Goal: Find contact information: Find contact information

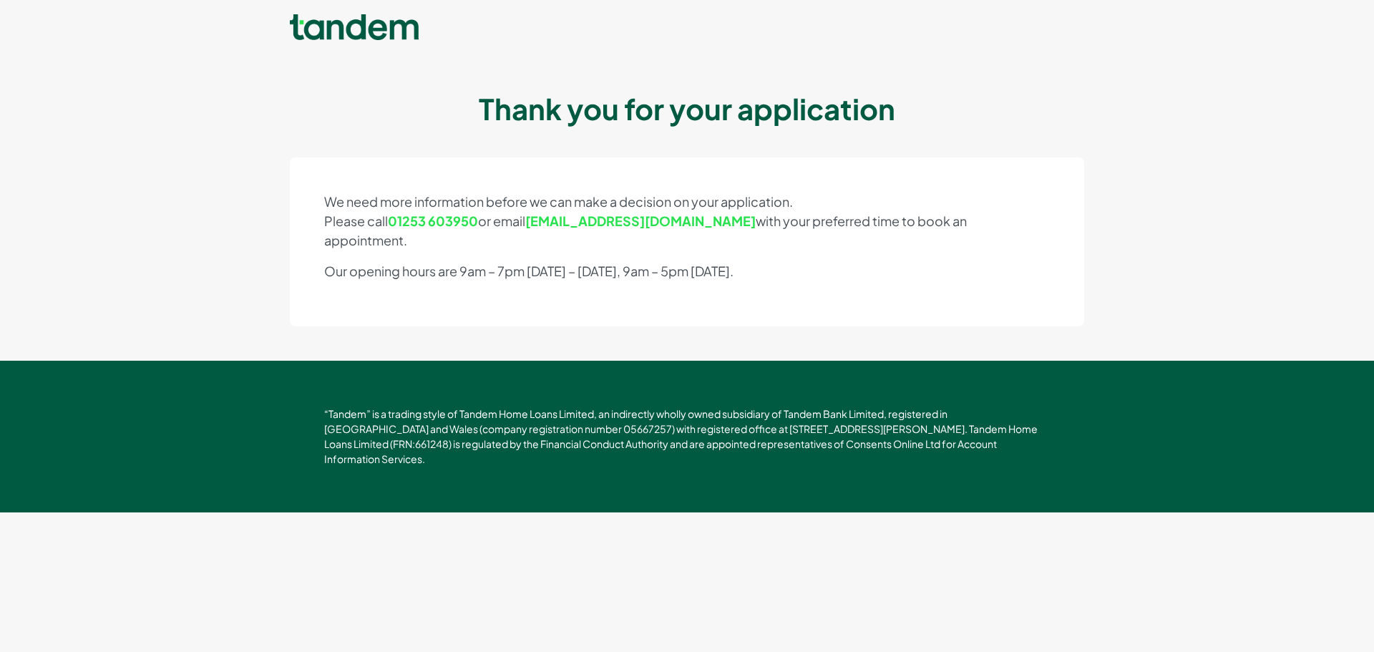
drag, startPoint x: 789, startPoint y: 273, endPoint x: 229, endPoint y: 258, distance: 560.6
click at [229, 258] on main "We need more information before we can make a decision on your application. Ple…" at bounding box center [687, 241] width 1374 height 169
click at [937, 306] on div "We need more information before we can make a decision on your application. Ple…" at bounding box center [687, 241] width 794 height 169
click at [737, 47] on nav "Apply Online" at bounding box center [687, 29] width 1374 height 52
click at [470, 218] on link "01253 603950" at bounding box center [433, 221] width 90 height 16
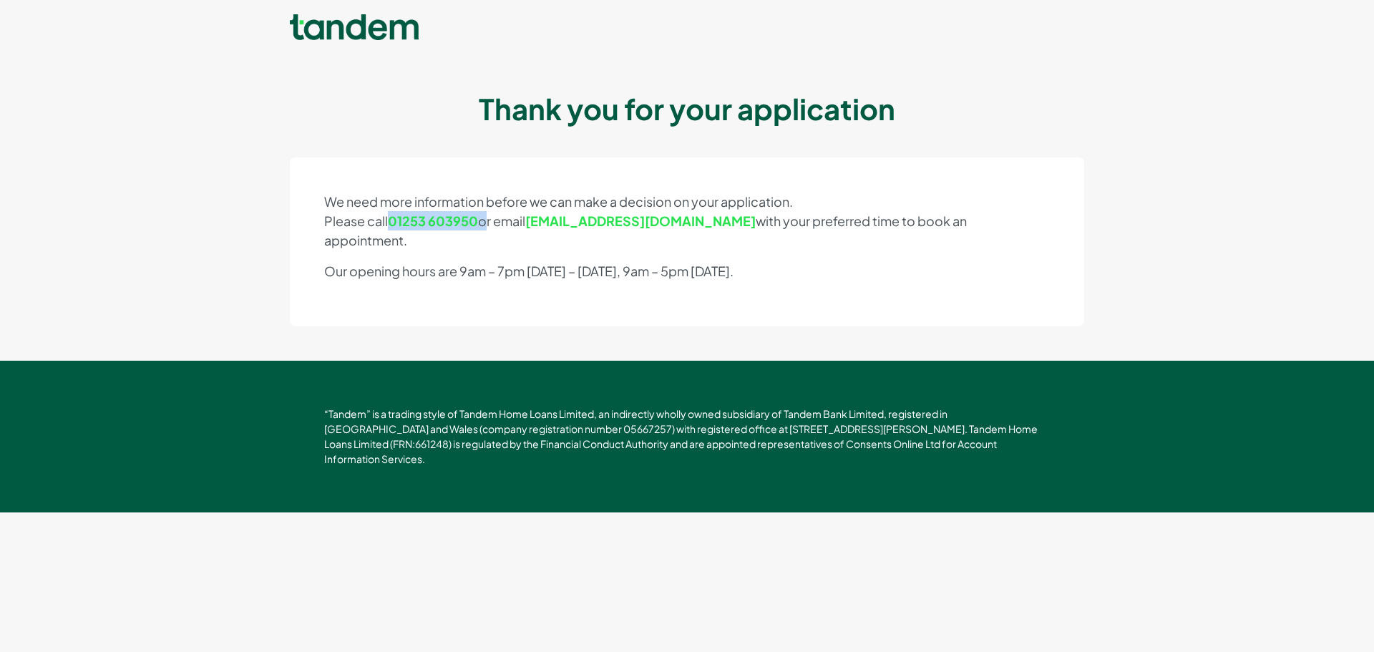
drag, startPoint x: 485, startPoint y: 223, endPoint x: 389, endPoint y: 225, distance: 95.2
click at [389, 225] on p "We need more information before we can make a decision on your application. Ple…" at bounding box center [687, 221] width 726 height 58
copy p "01253 603950"
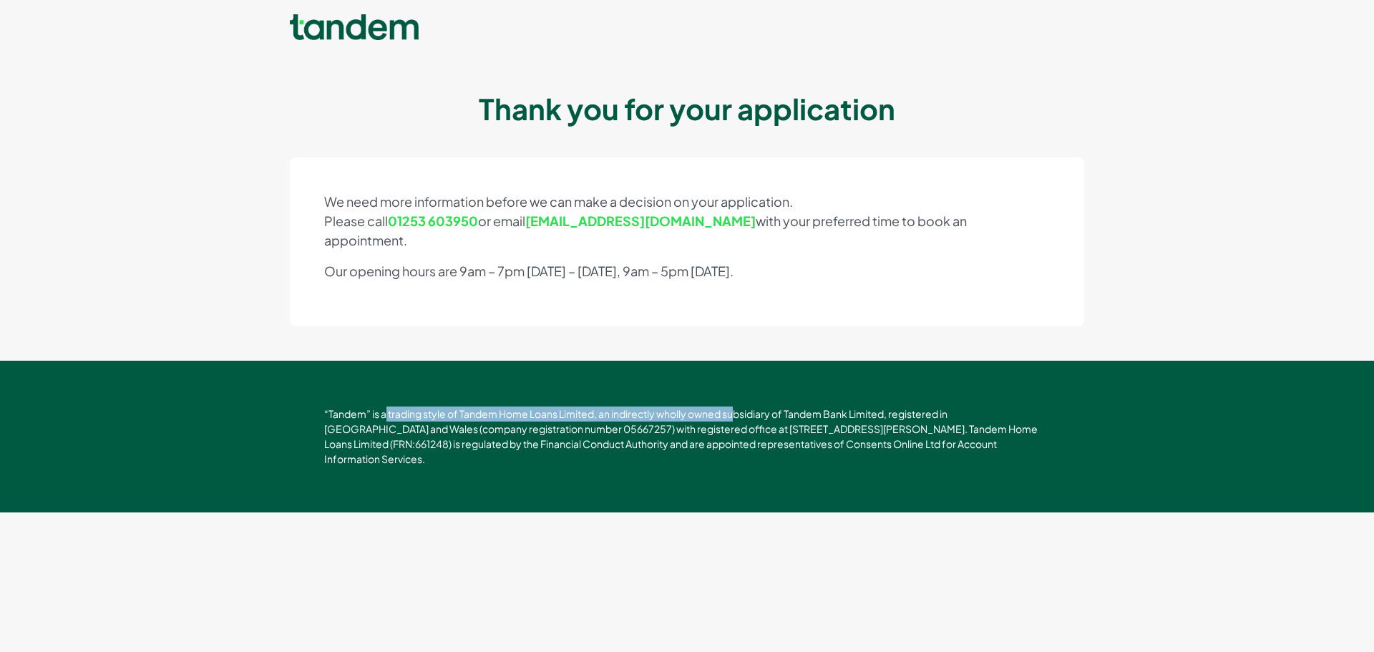
drag, startPoint x: 386, startPoint y: 393, endPoint x: 741, endPoint y: 398, distance: 355.1
click at [741, 407] on p "“Tandem” is a trading style of Tandem Home Loans Limited, an indirectly wholly …" at bounding box center [687, 437] width 726 height 60
click at [672, 429] on p "“Tandem” is a trading style of Tandem Home Loans Limited, an indirectly wholly …" at bounding box center [687, 437] width 726 height 60
